Goal: Find specific page/section: Find specific page/section

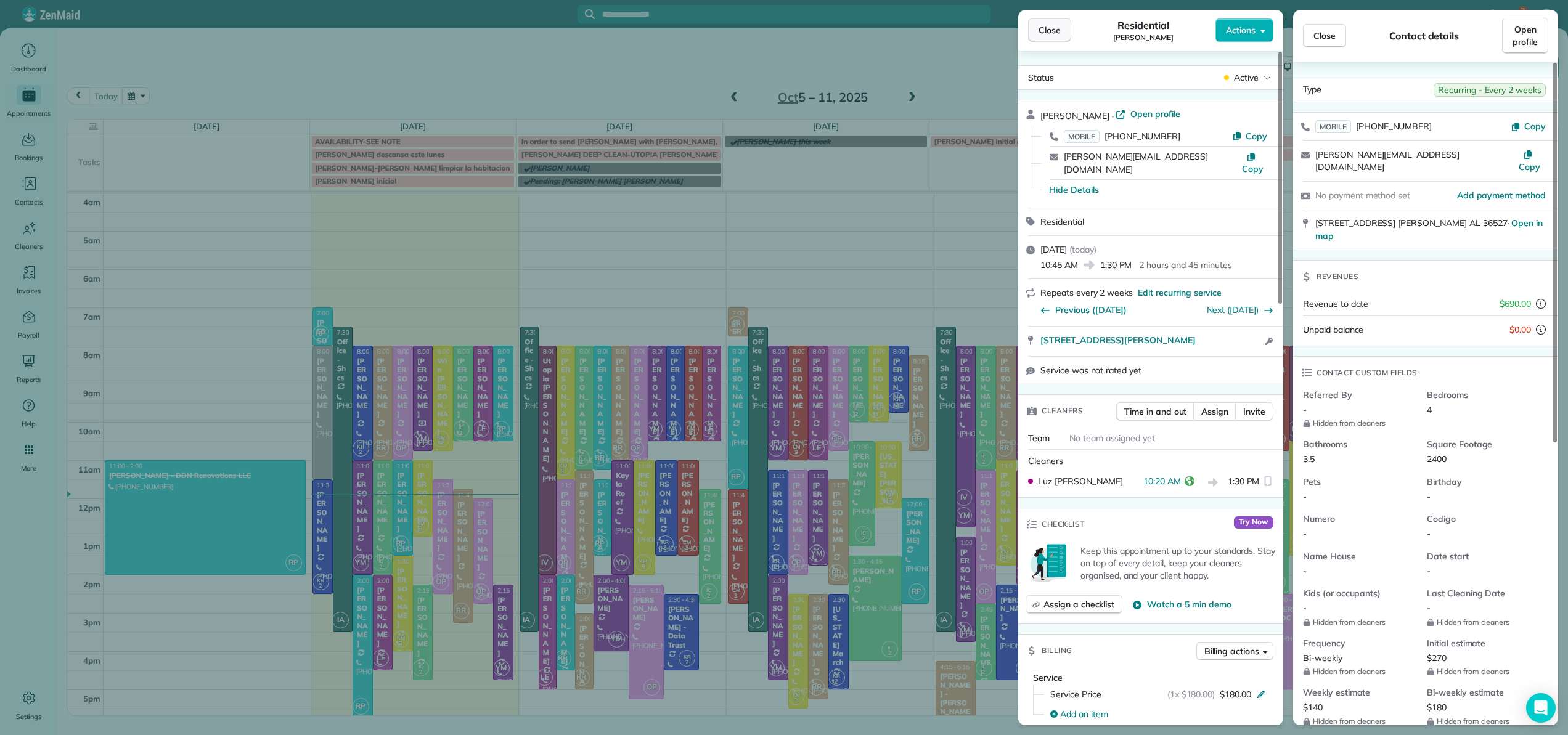
click at [1053, 28] on span "Close" at bounding box center [1050, 31] width 22 height 13
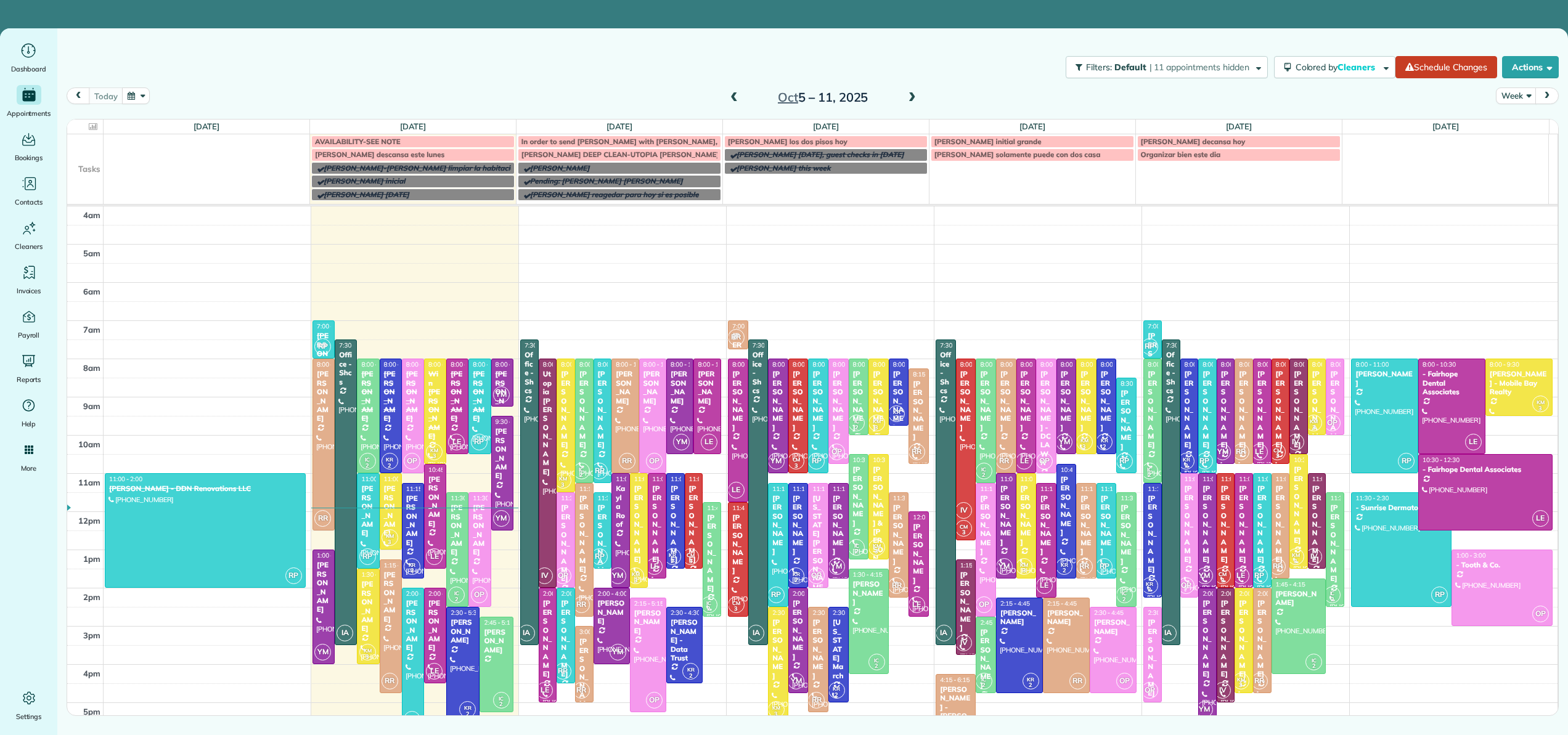
scroll to position [115, 0]
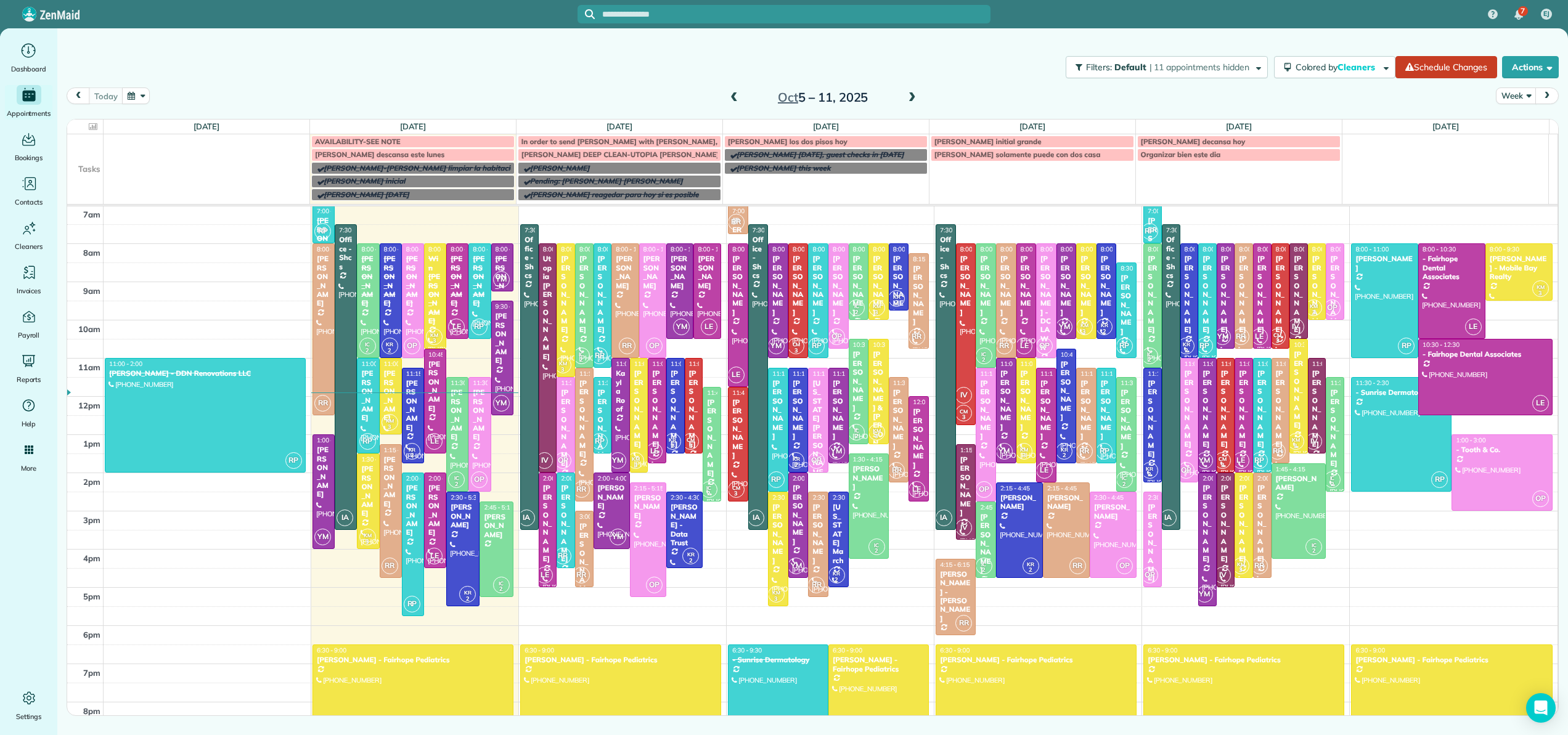
click at [582, 142] on span "In order to send [PERSON_NAME] with [PERSON_NAME], we need to send a diff clean…" at bounding box center [922, 141] width 802 height 9
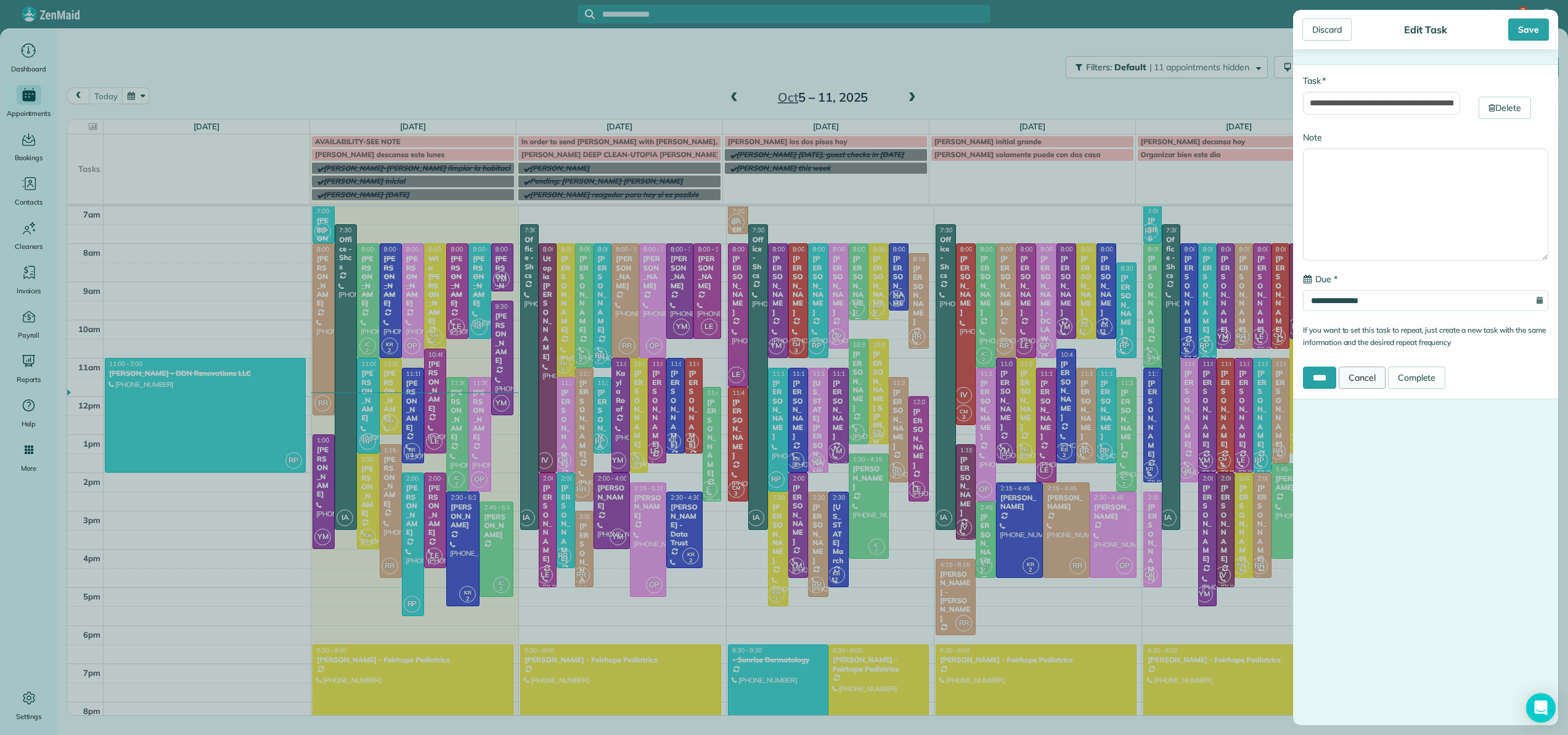
click at [1368, 382] on link "Cancel" at bounding box center [1361, 378] width 47 height 22
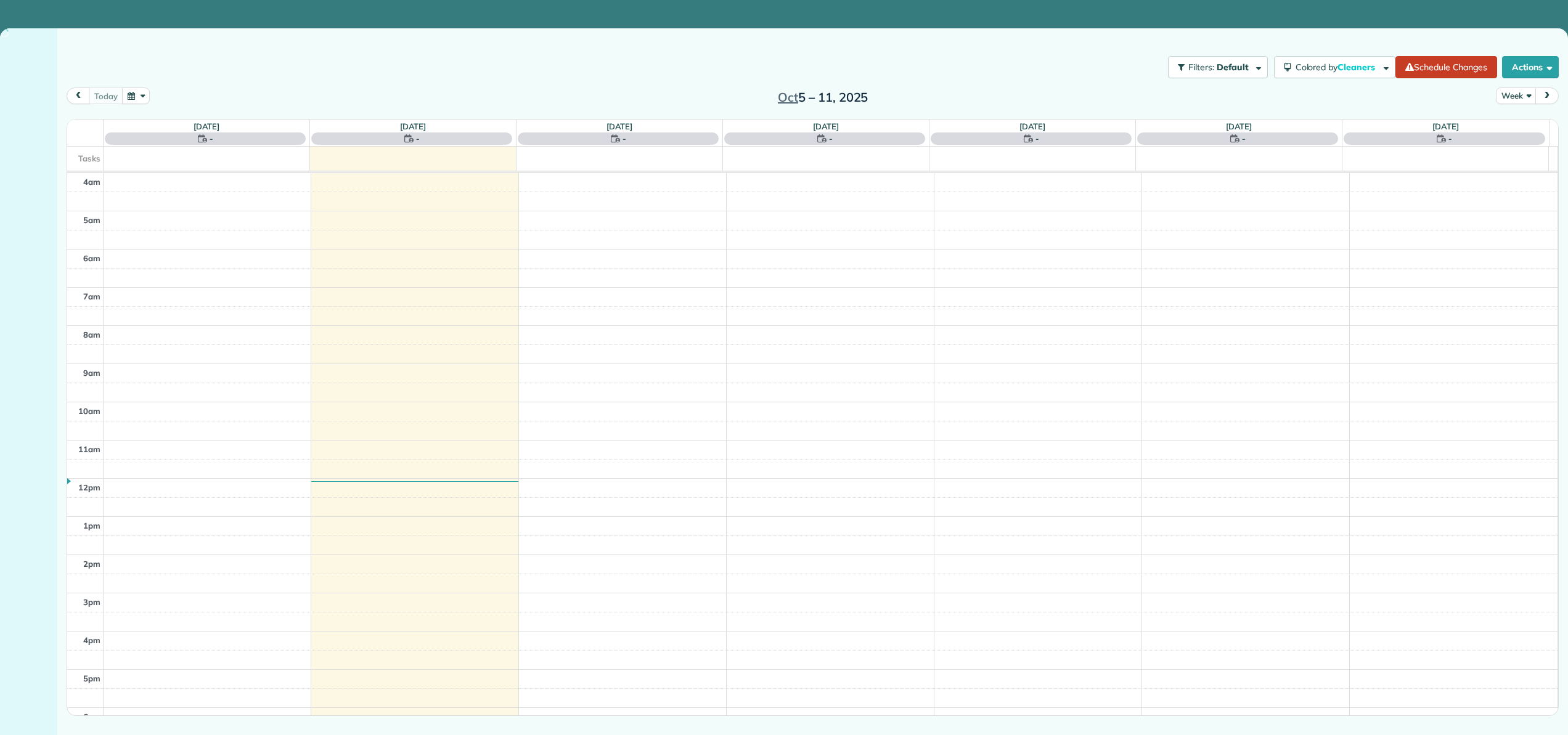
scroll to position [115, 0]
